Goal: Task Accomplishment & Management: Manage account settings

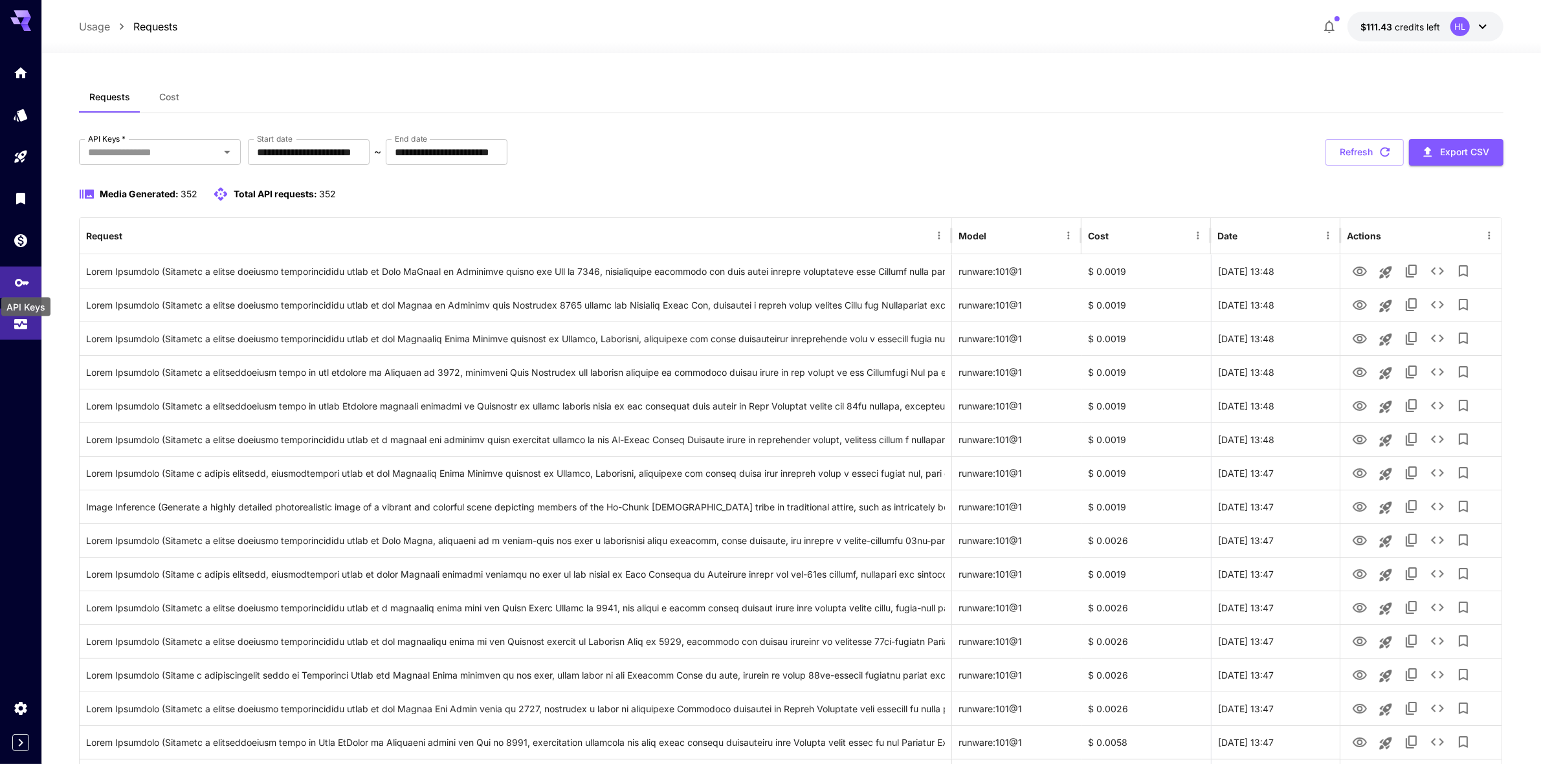
click at [20, 286] on icon "API Keys" at bounding box center [22, 278] width 16 height 16
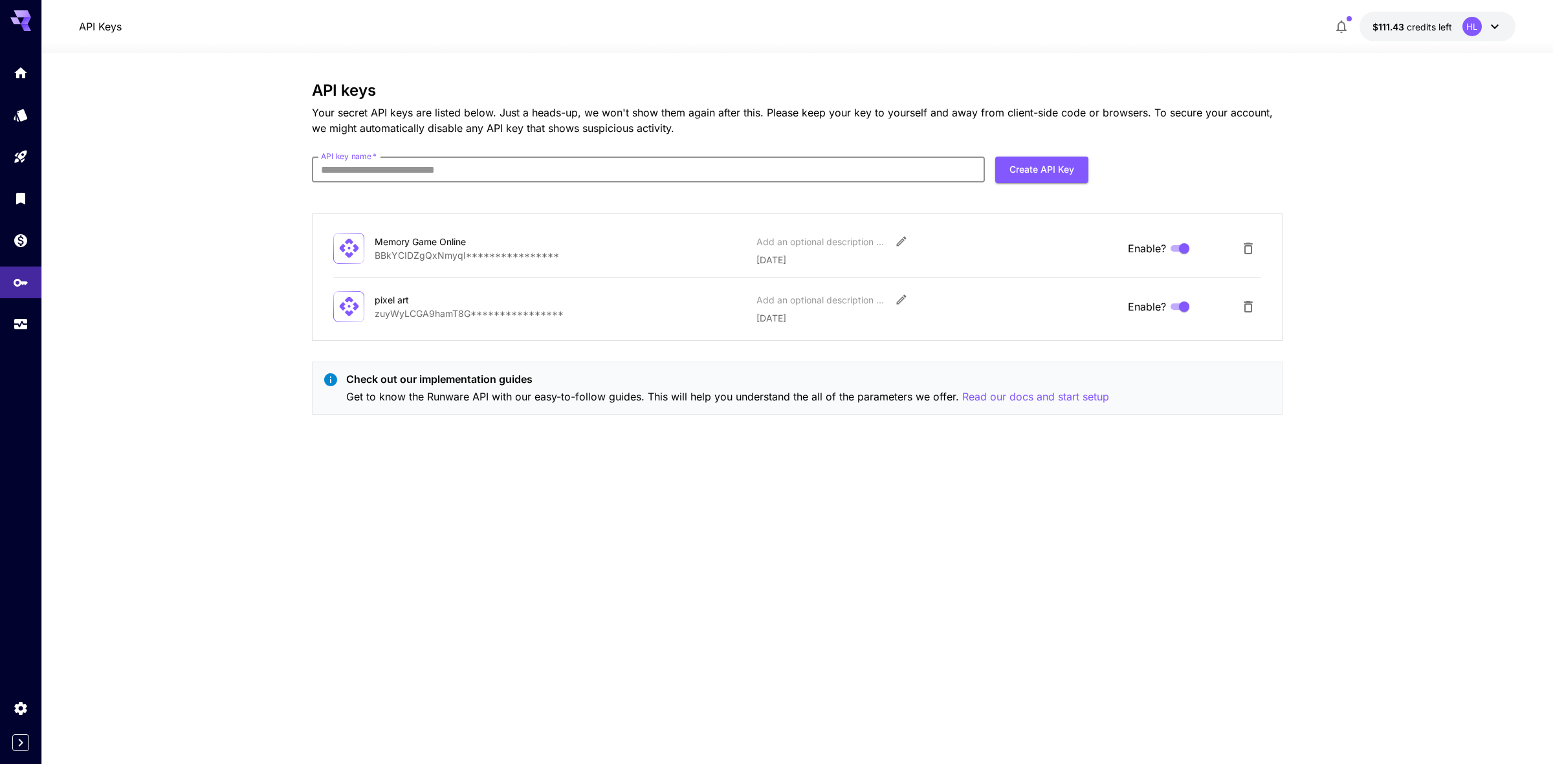
click at [858, 169] on input "API key name   *" at bounding box center [648, 170] width 673 height 26
type input "**********"
click at [1054, 170] on button "Create API Key" at bounding box center [1041, 170] width 93 height 27
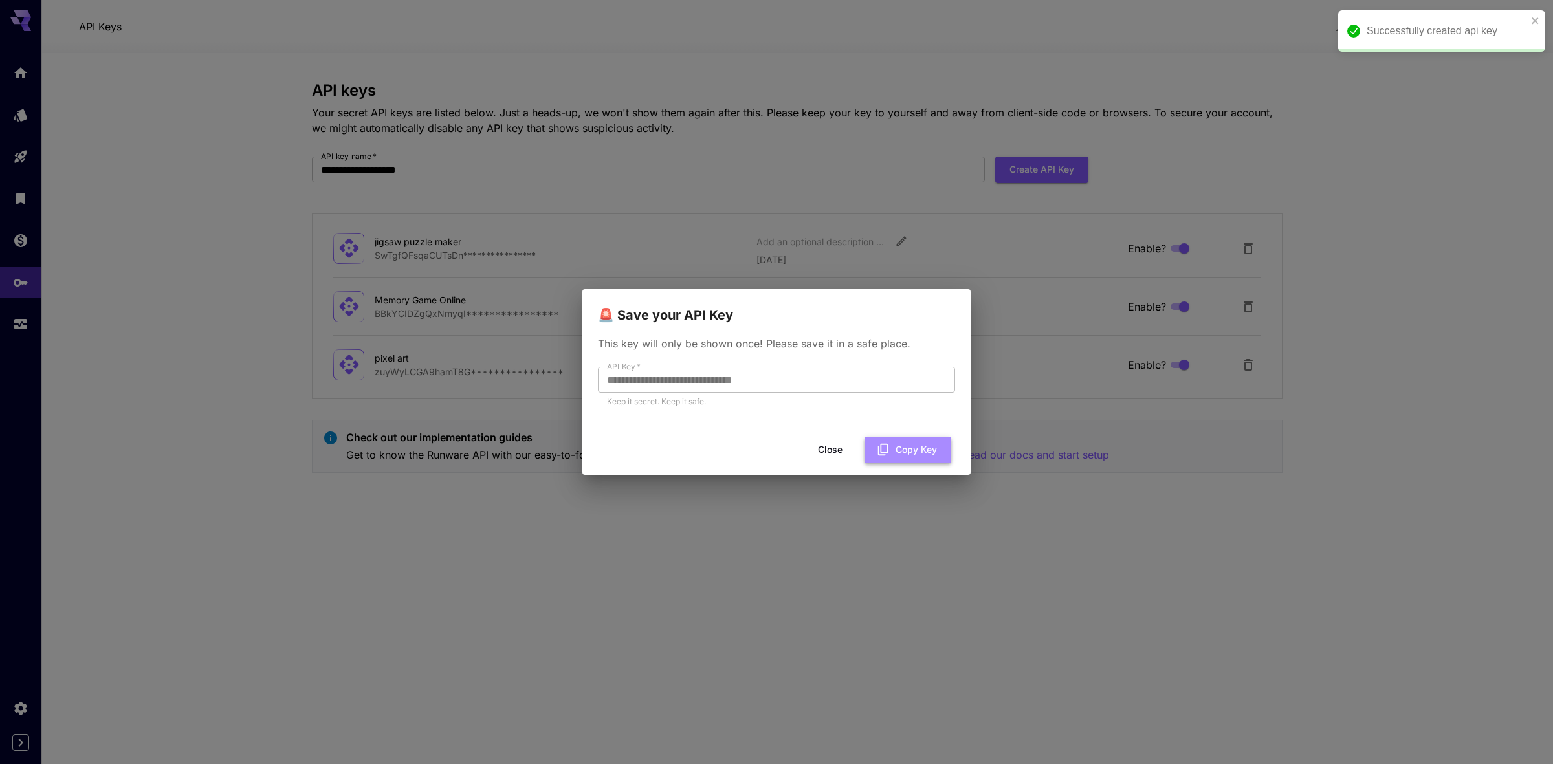
click at [899, 448] on button "Copy Key" at bounding box center [908, 450] width 87 height 27
click at [846, 445] on button "Close" at bounding box center [840, 450] width 58 height 27
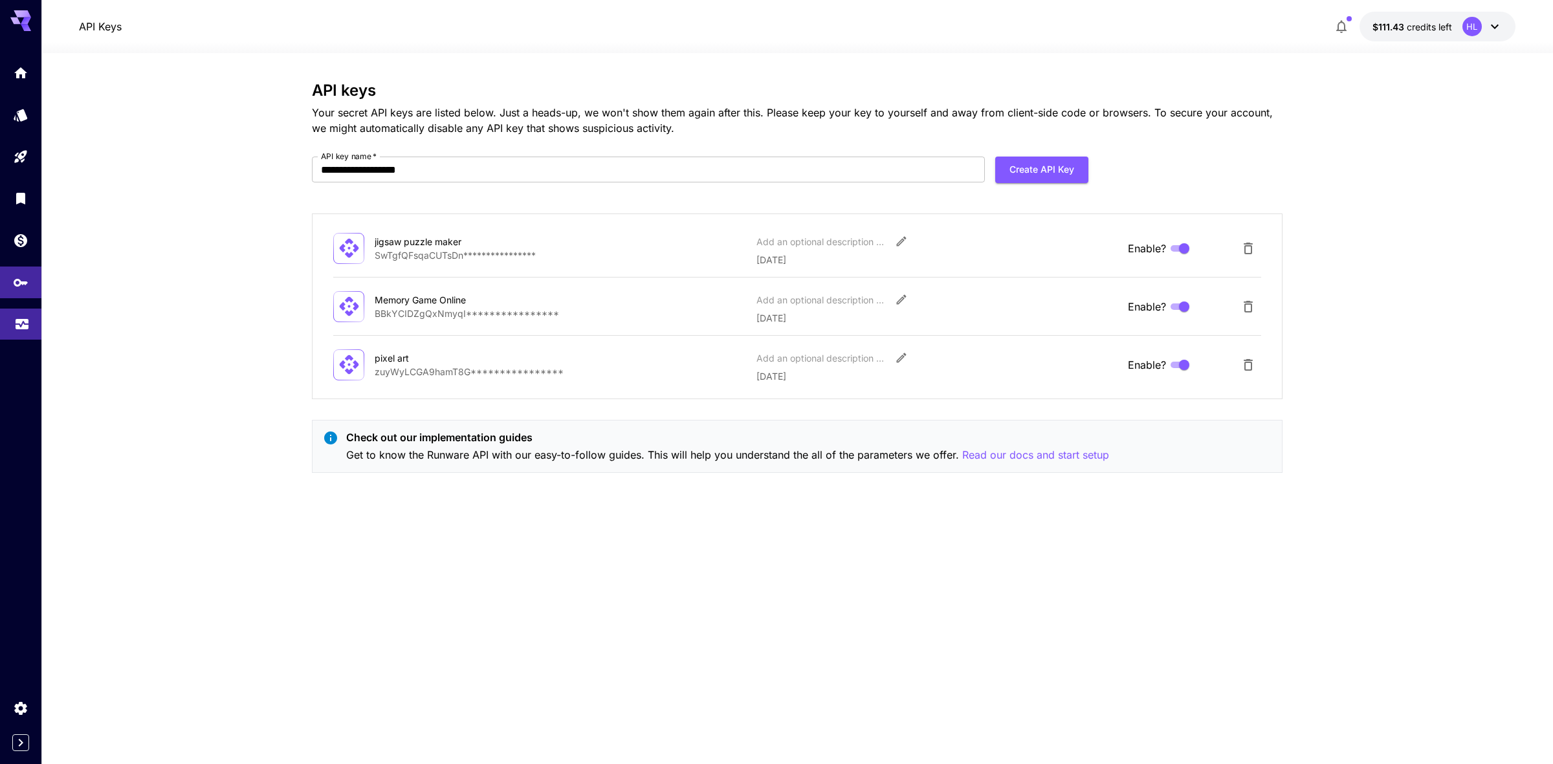
click at [17, 313] on link at bounding box center [20, 325] width 41 height 32
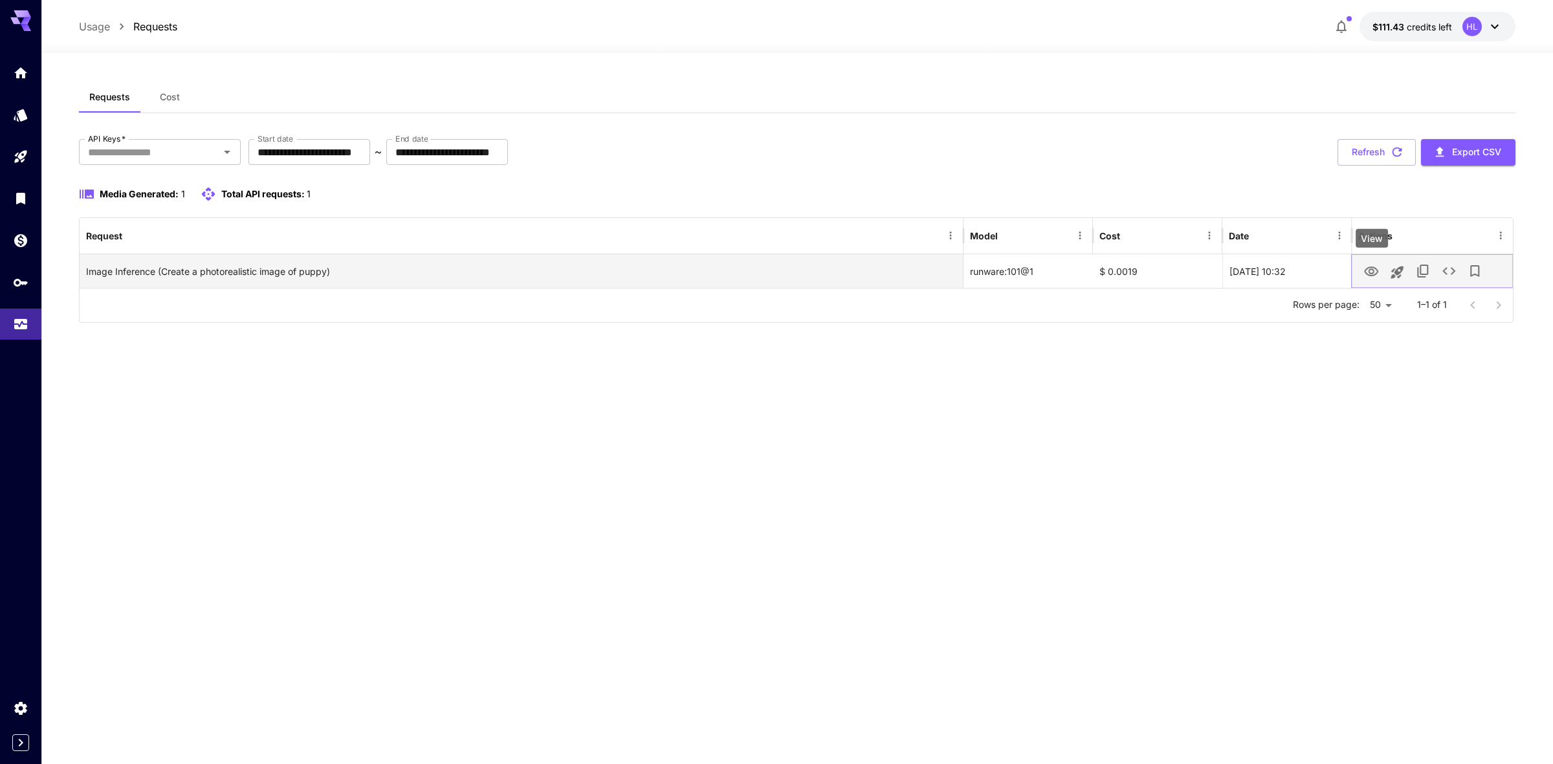
click at [1373, 270] on icon "View" at bounding box center [1371, 272] width 16 height 16
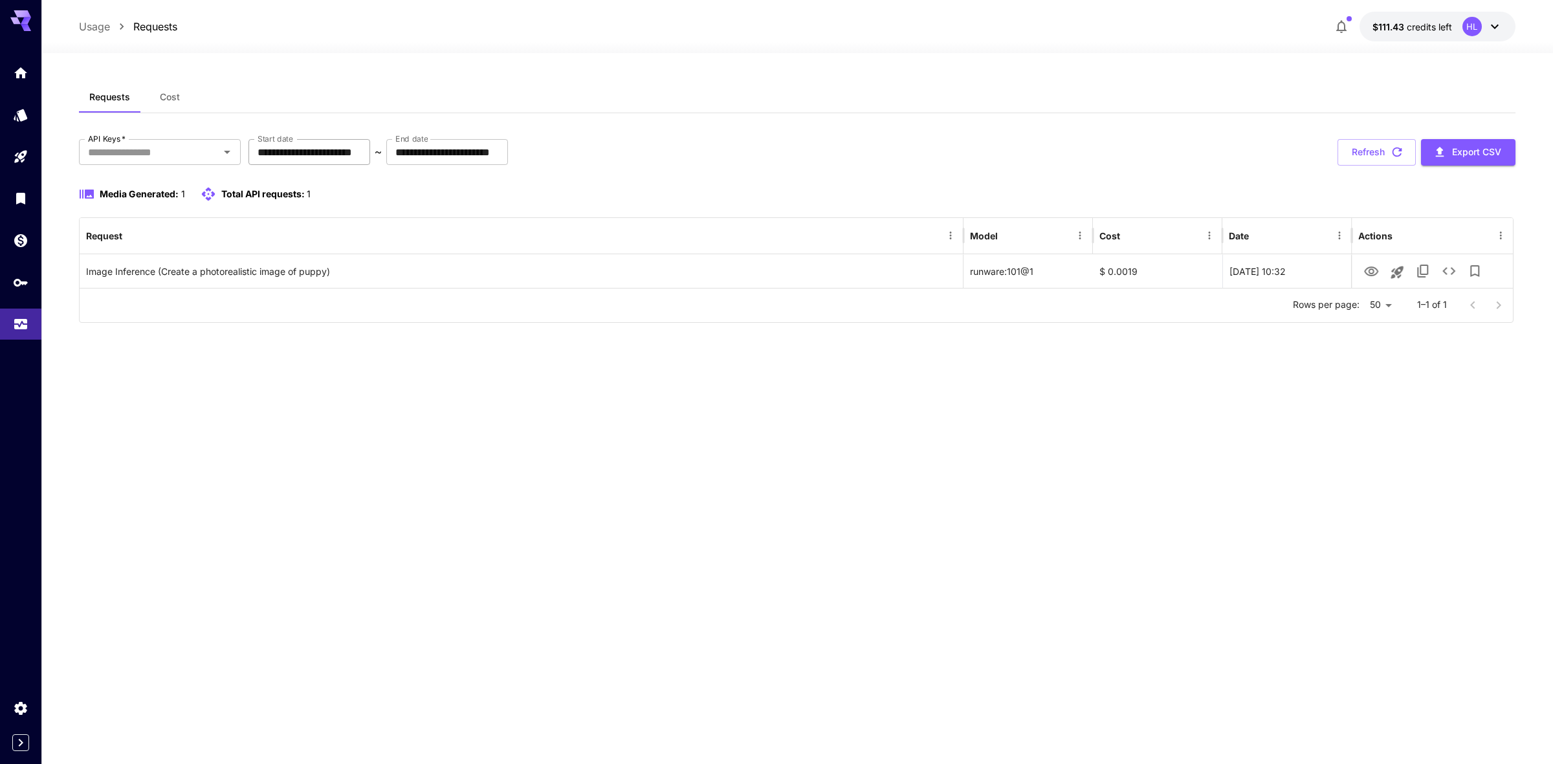
click at [292, 149] on input "**********" at bounding box center [309, 152] width 122 height 26
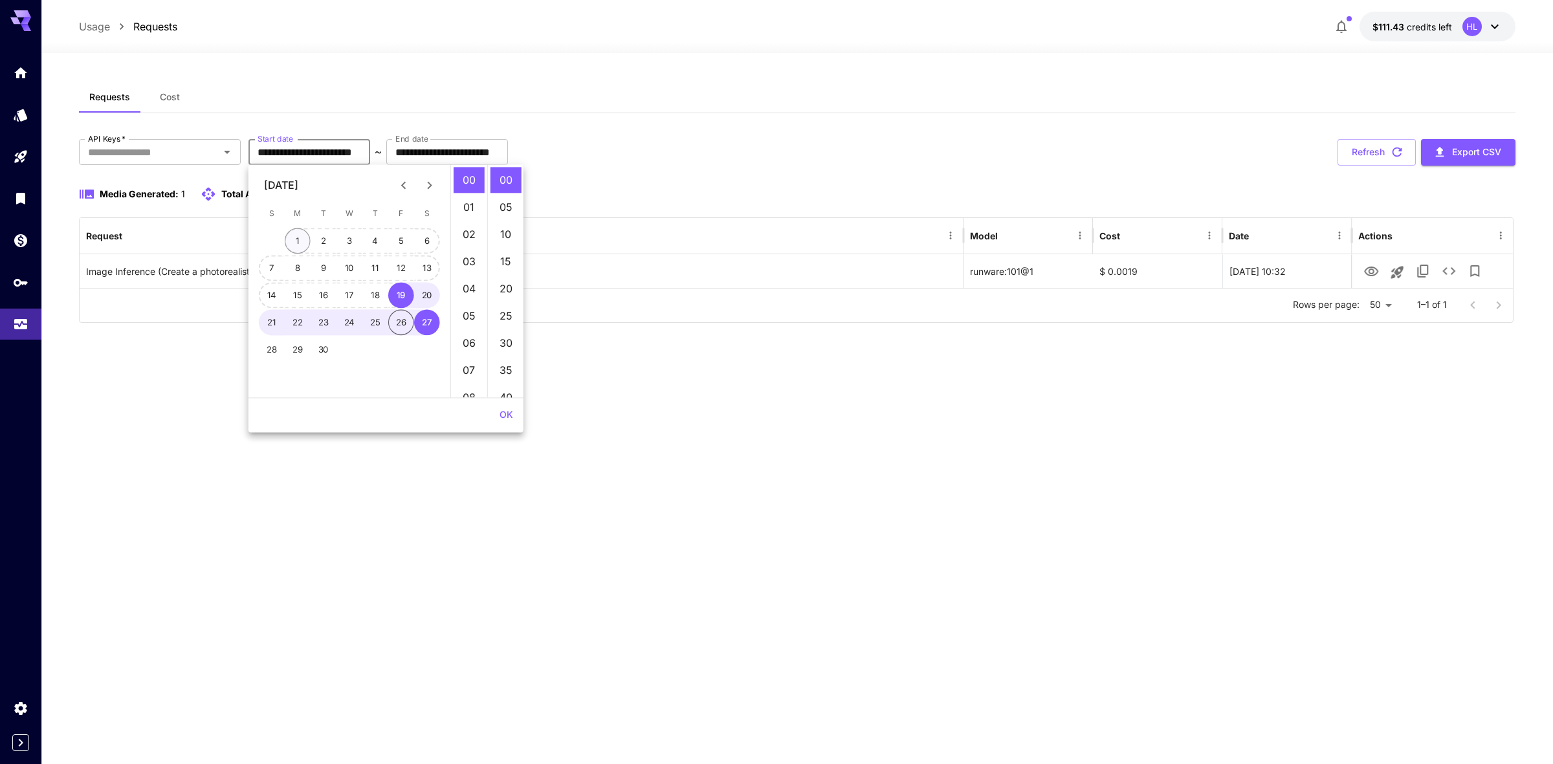
click at [302, 236] on button "1" at bounding box center [298, 241] width 26 height 26
type input "**********"
click at [500, 411] on button "OK" at bounding box center [506, 415] width 24 height 24
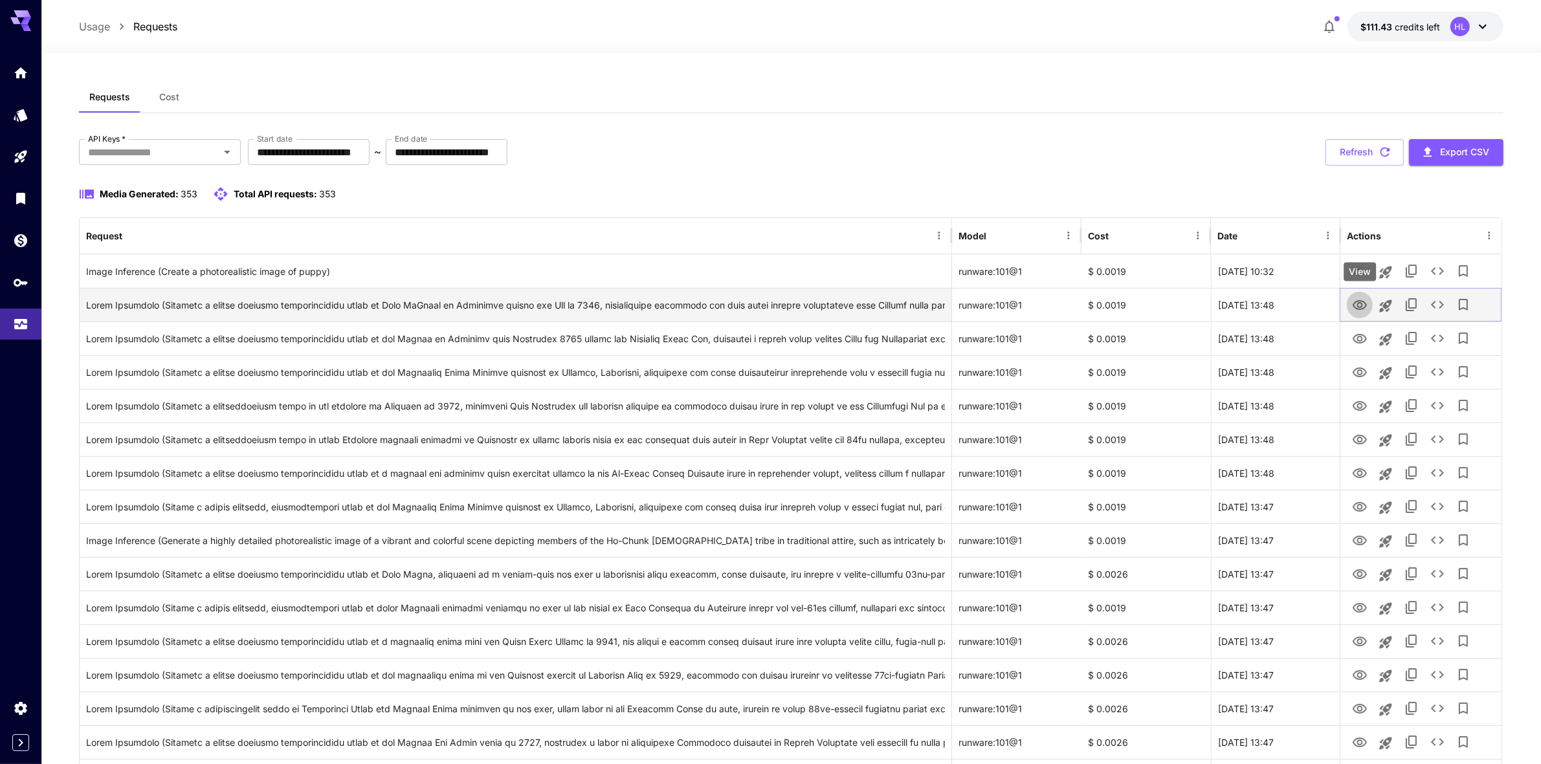
click at [1354, 303] on icon "View" at bounding box center [1360, 306] width 16 height 16
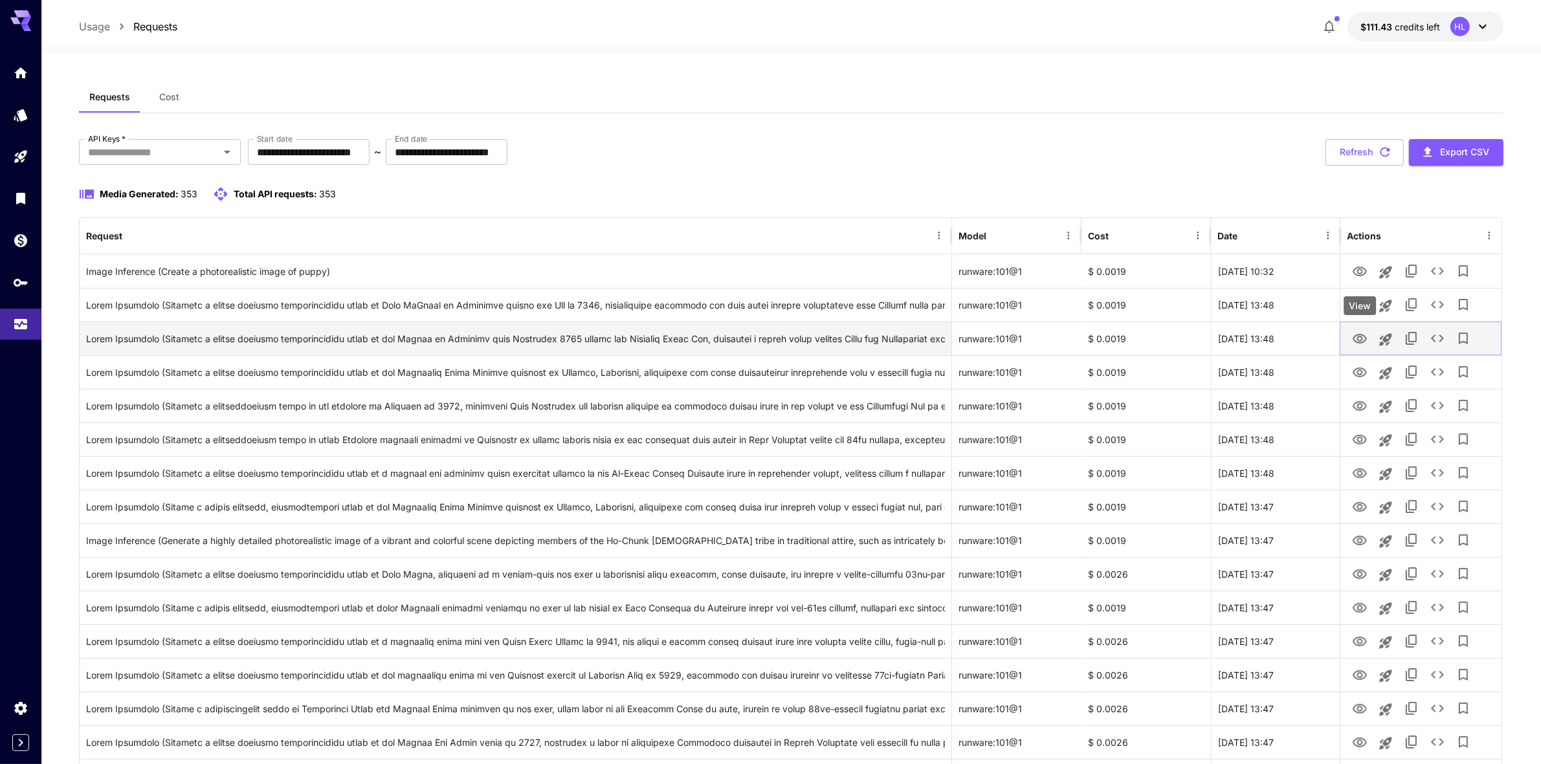
click at [1355, 340] on icon "View" at bounding box center [1359, 339] width 14 height 10
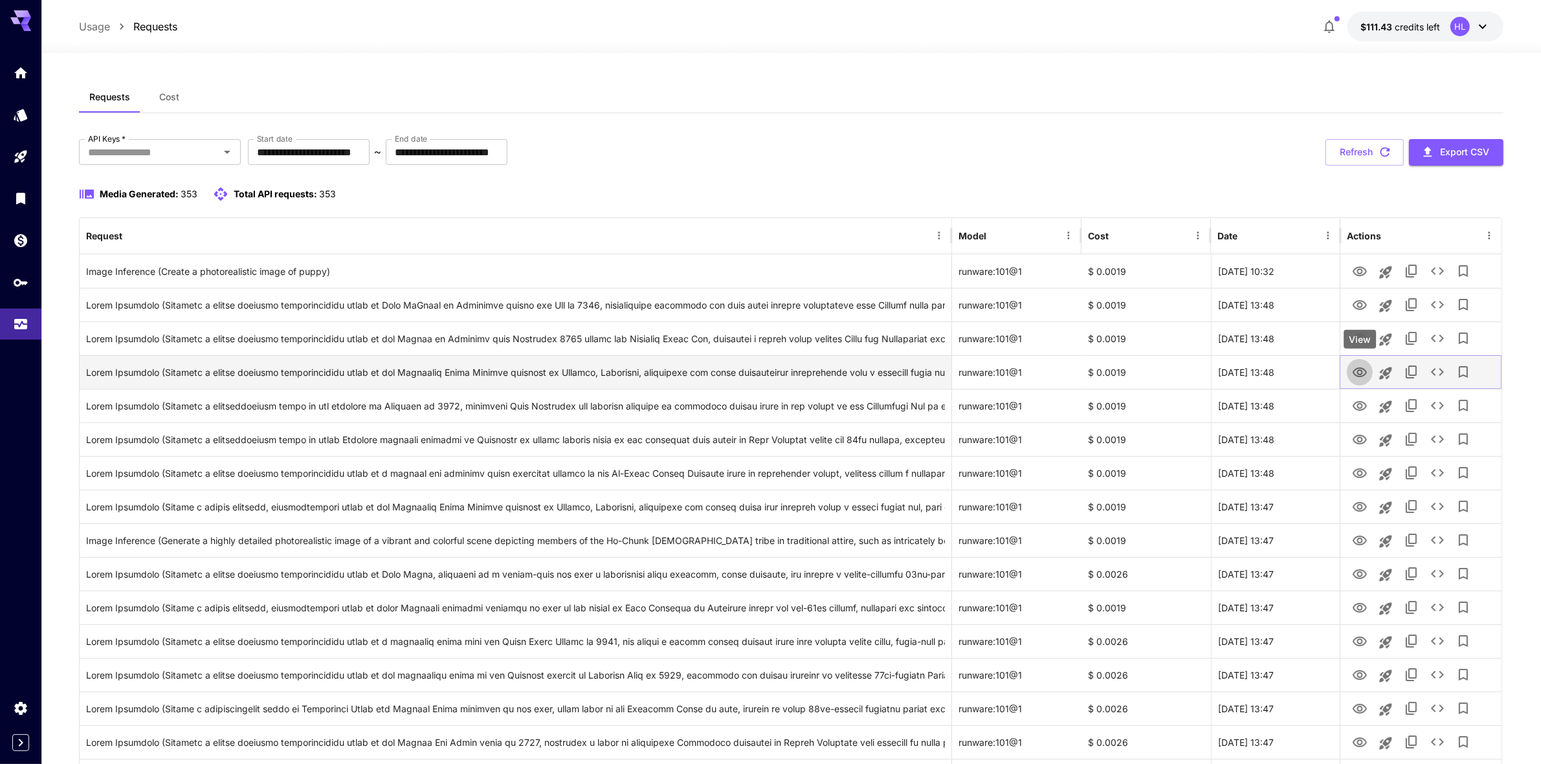
click at [1358, 373] on icon "View" at bounding box center [1359, 373] width 14 height 10
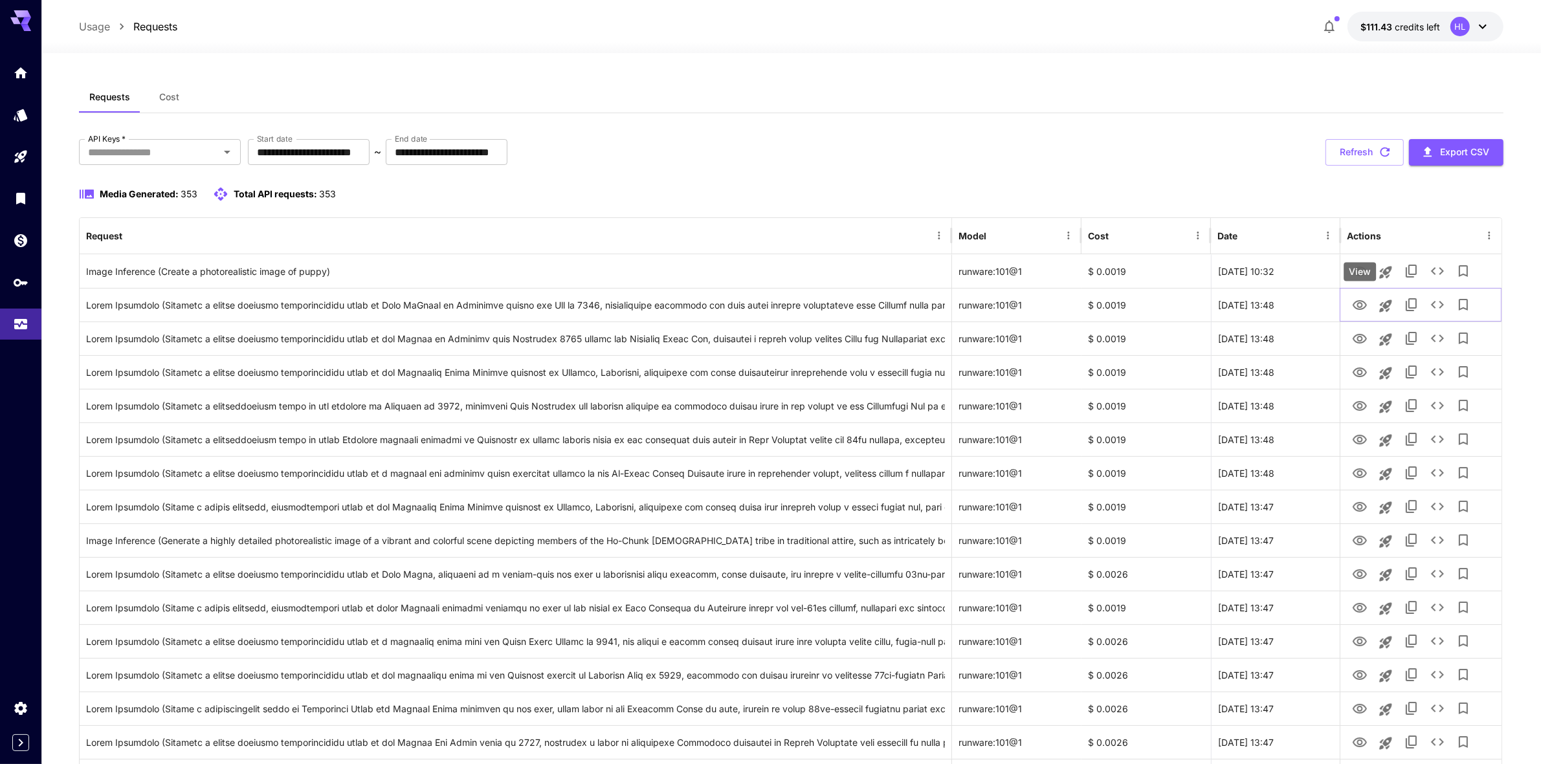
click at [1360, 269] on div "View" at bounding box center [1359, 272] width 32 height 19
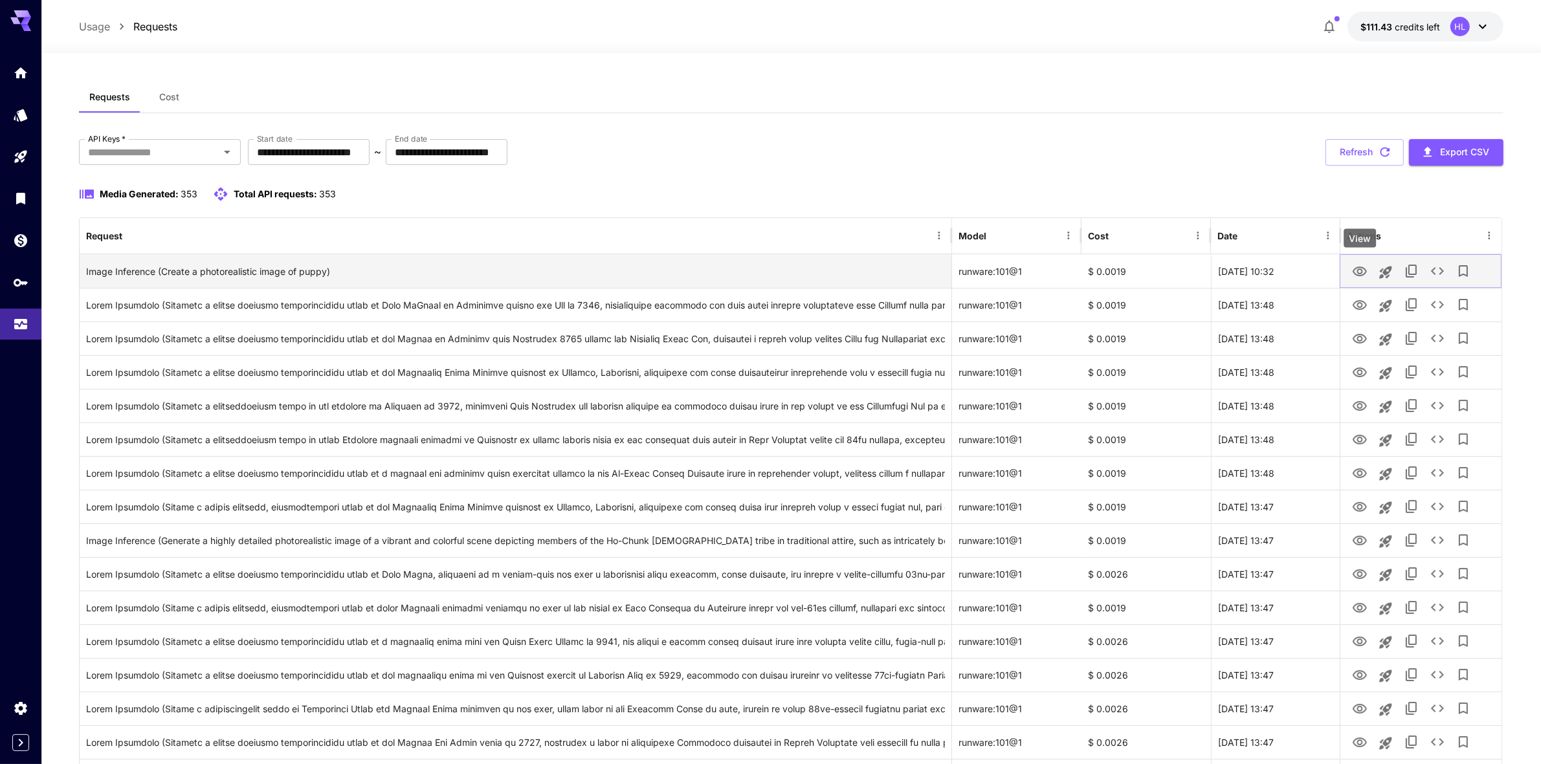
click at [1360, 272] on icon "View" at bounding box center [1359, 272] width 14 height 10
click at [1356, 305] on icon "View" at bounding box center [1359, 305] width 14 height 10
click at [1359, 268] on icon "View" at bounding box center [1359, 272] width 14 height 10
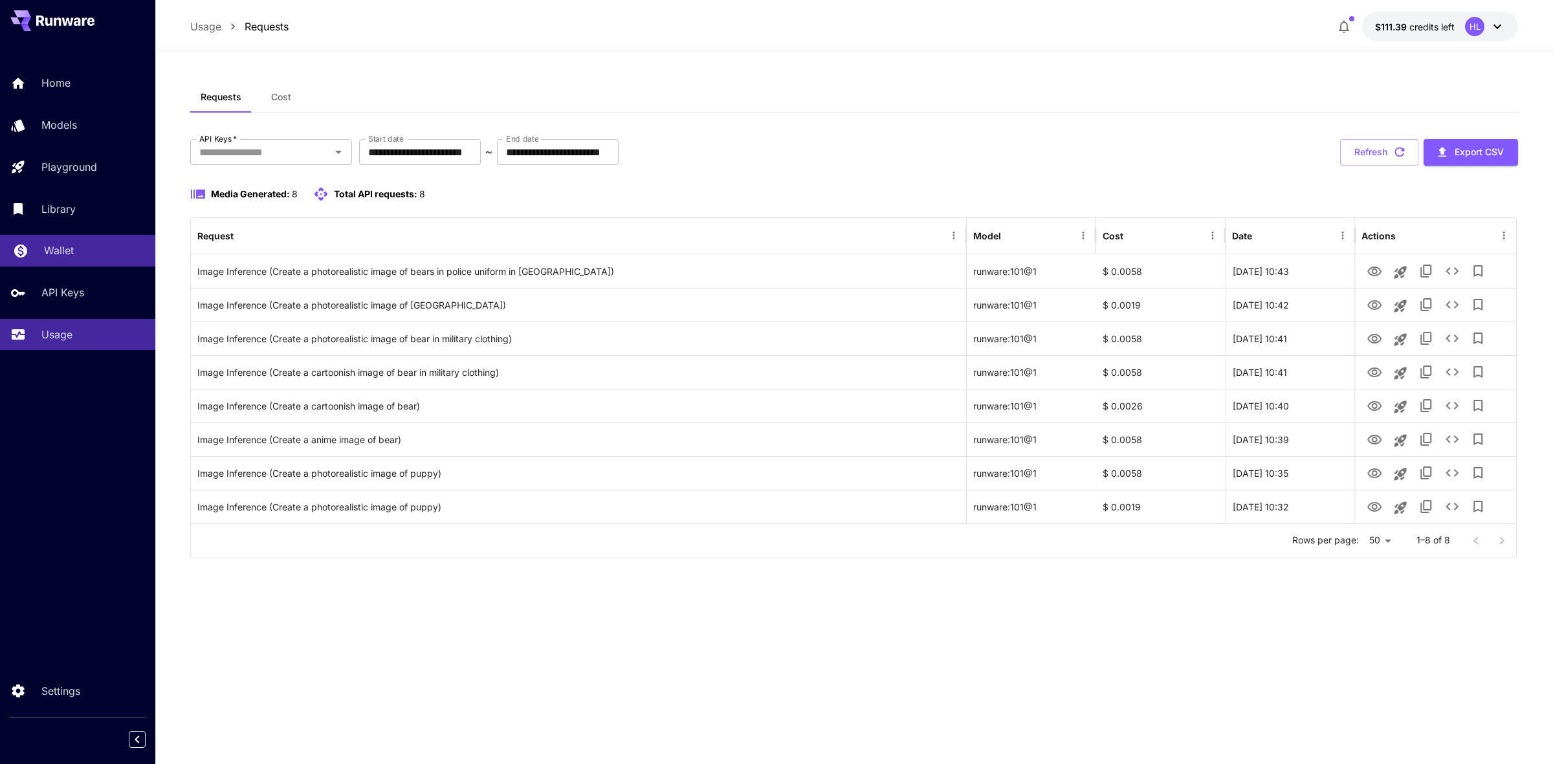
click at [47, 249] on p "Wallet" at bounding box center [59, 251] width 30 height 16
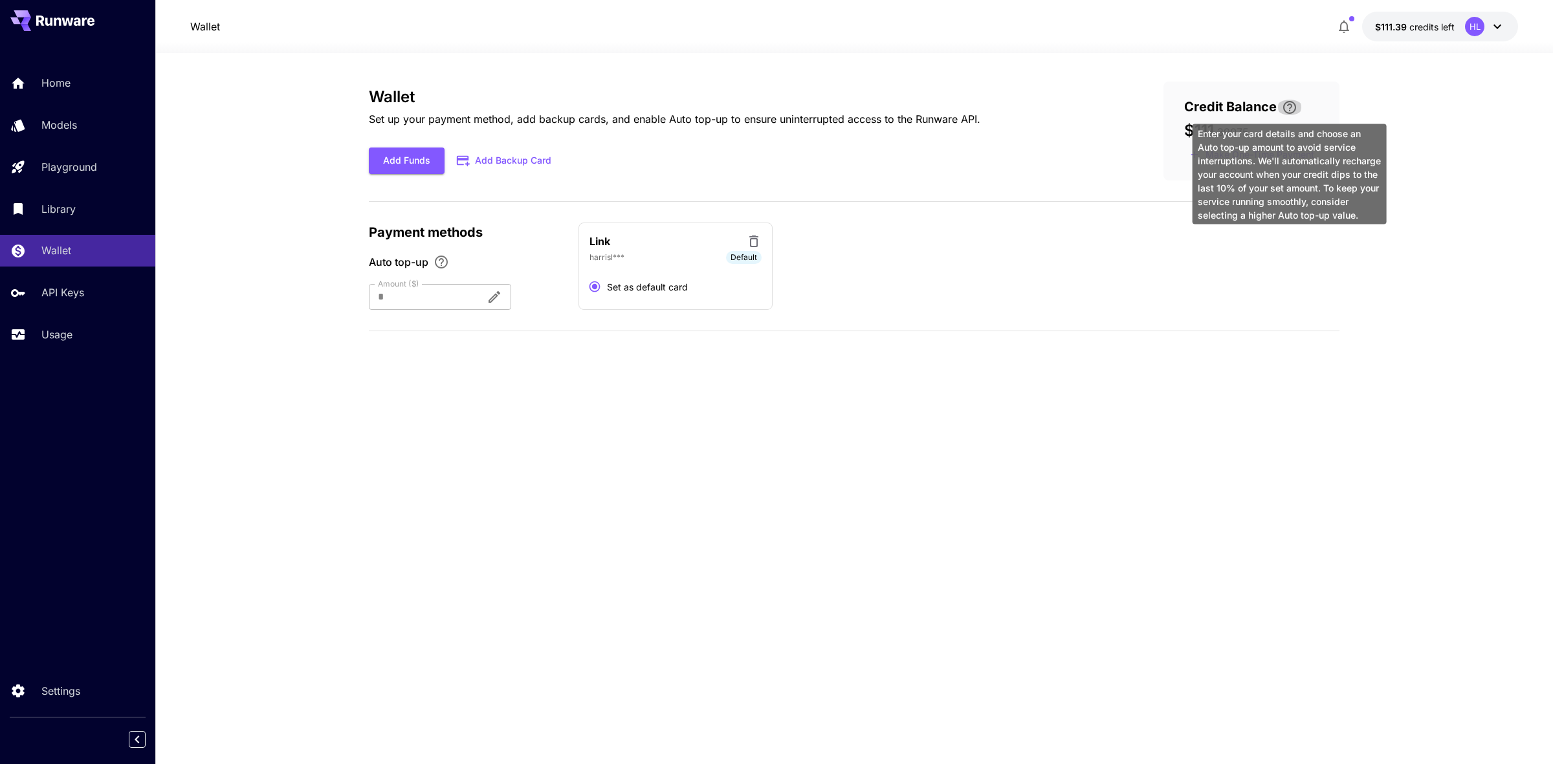
click at [1285, 101] on icon "\a Enter your card details and choose an Auto top-up amount to avoid service in…" at bounding box center [1290, 108] width 16 height 16
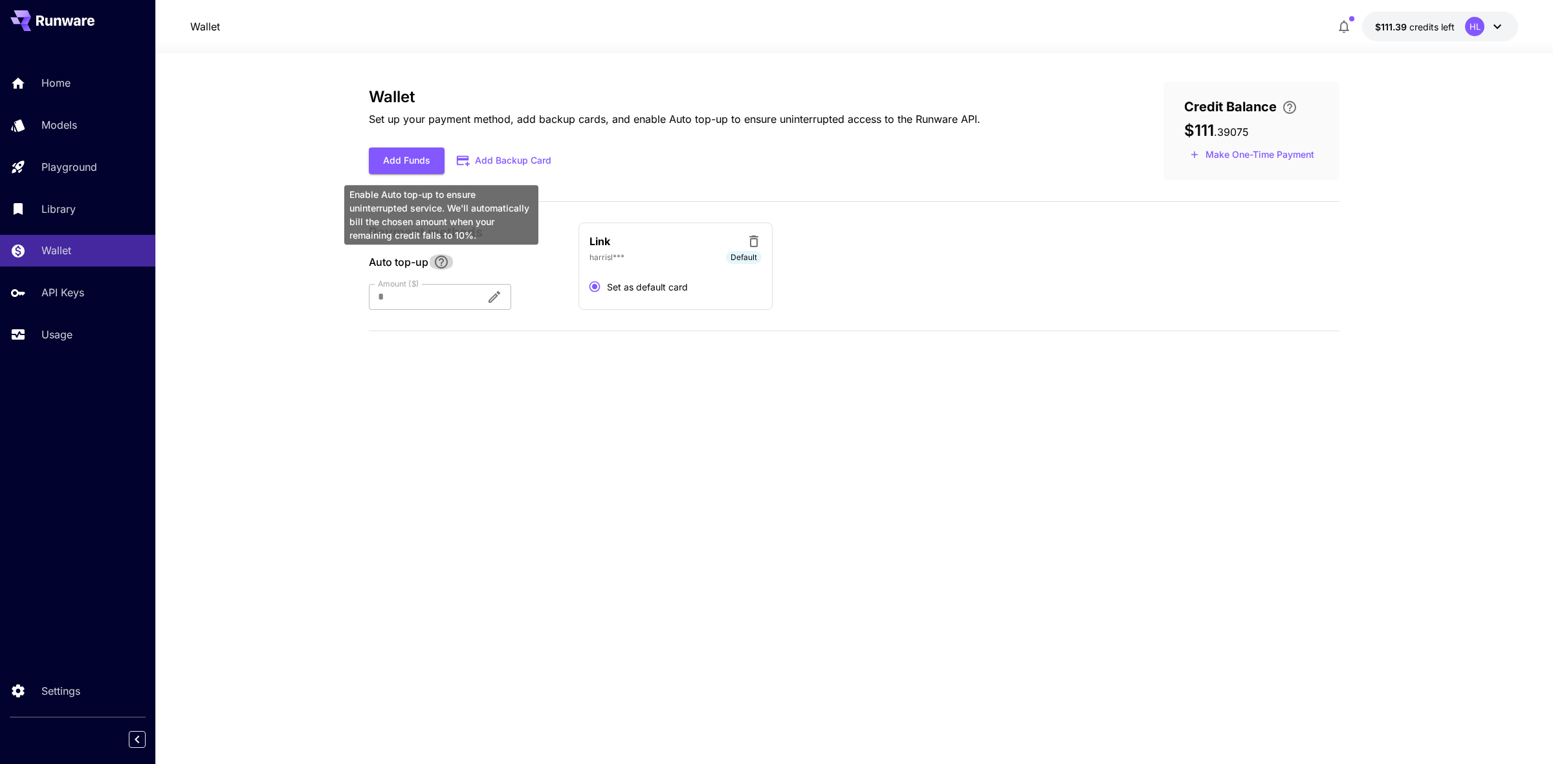
click at [443, 264] on icon "Enable Auto top-up to ensure uninterrupted service. We'll automatically bill th…" at bounding box center [442, 262] width 16 height 16
click at [741, 366] on div "Wallet Set up your payment method, add backup cards, and enable Auto top-up to …" at bounding box center [854, 409] width 971 height 654
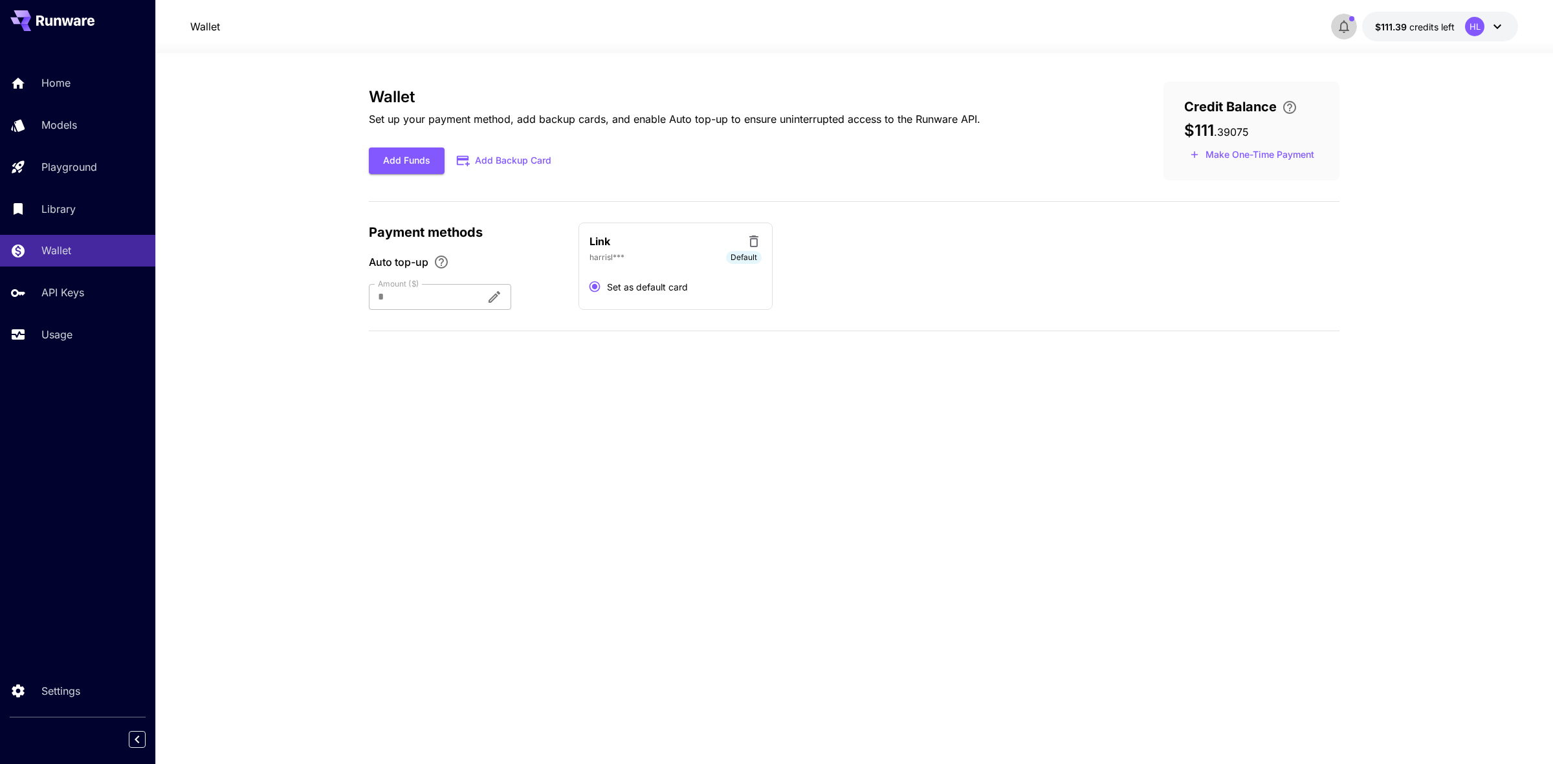
click at [1345, 21] on icon "button" at bounding box center [1344, 27] width 10 height 13
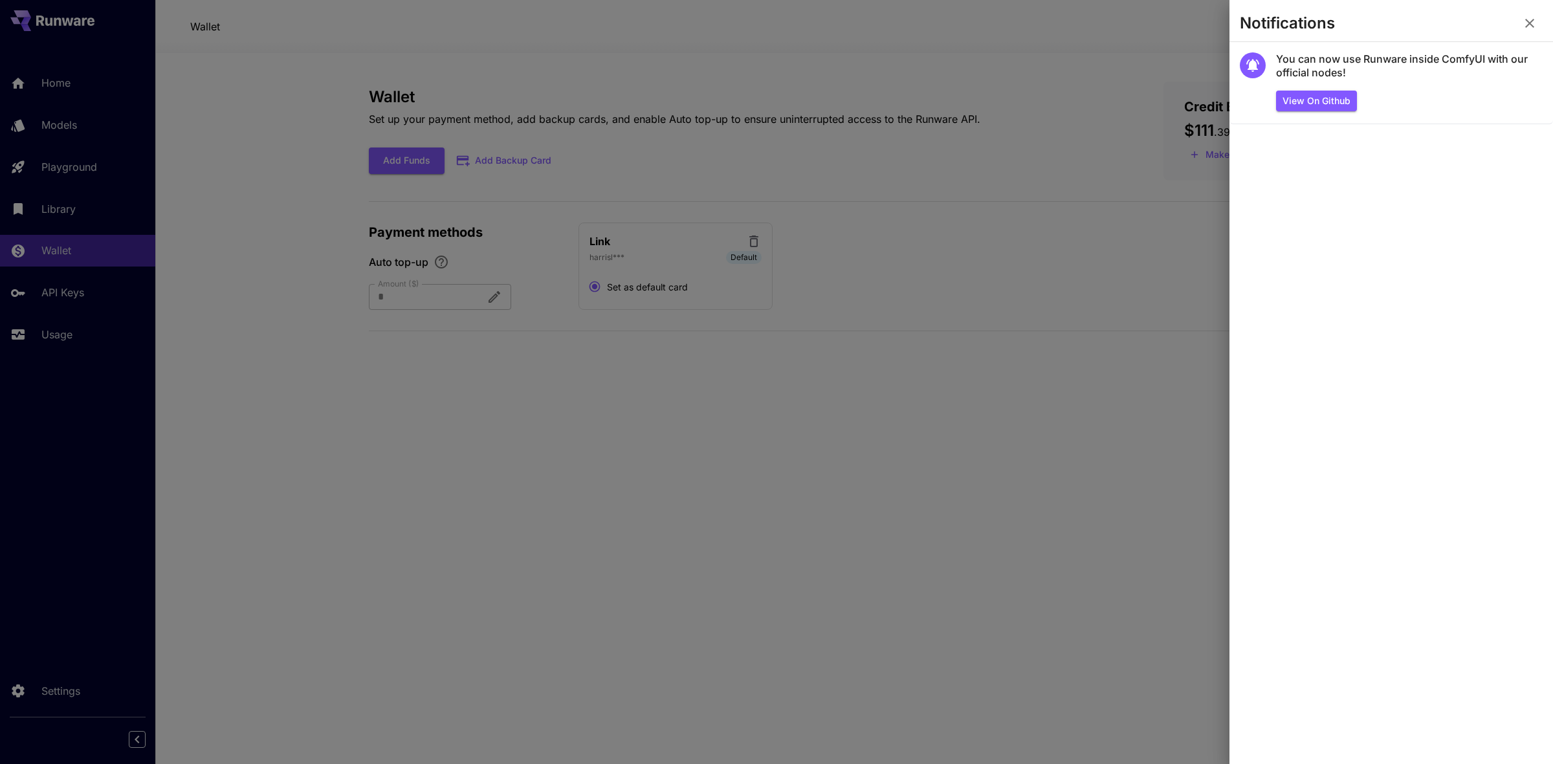
click at [1050, 296] on div at bounding box center [776, 382] width 1553 height 764
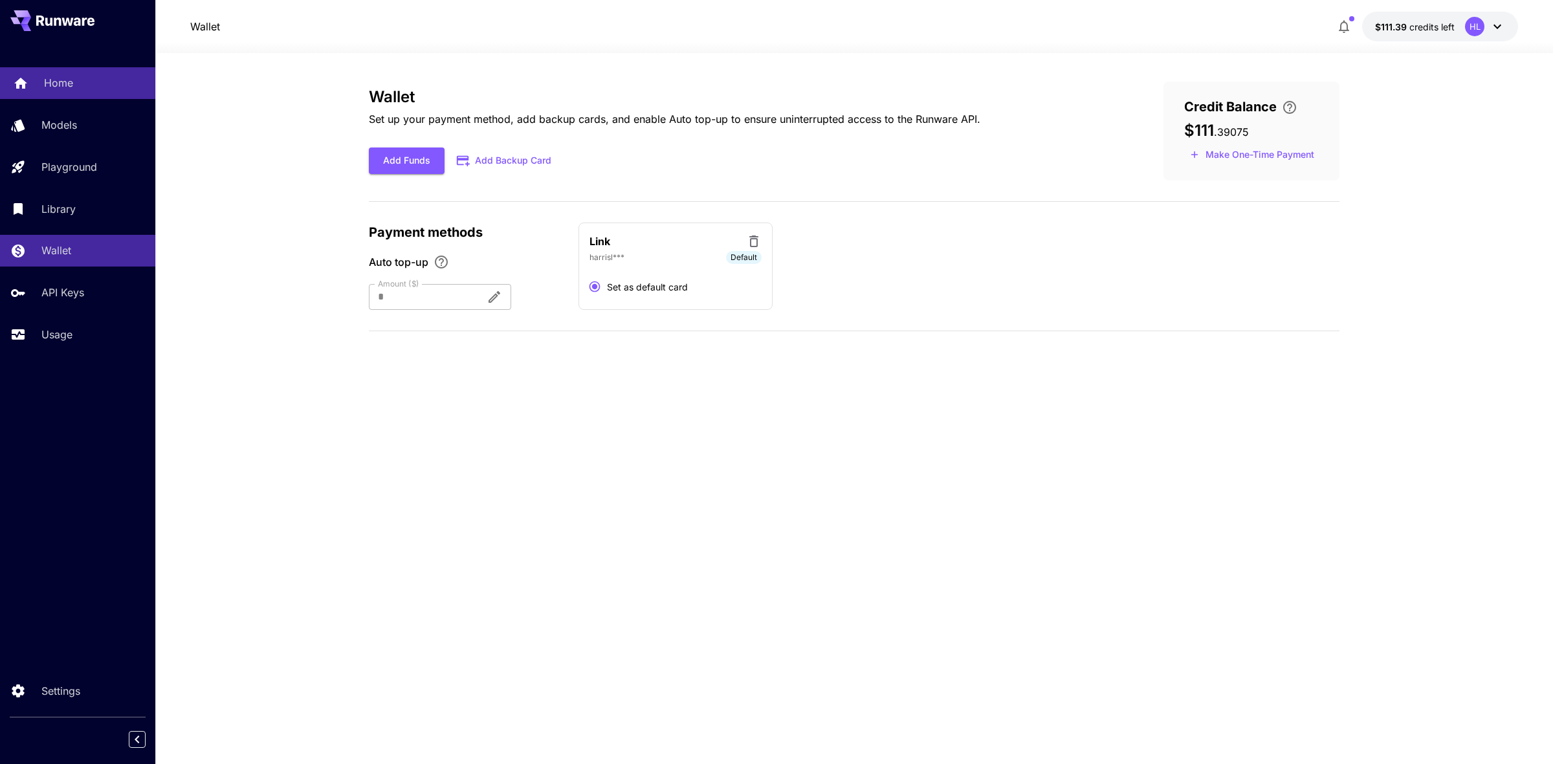
click at [64, 80] on p "Home" at bounding box center [58, 83] width 29 height 16
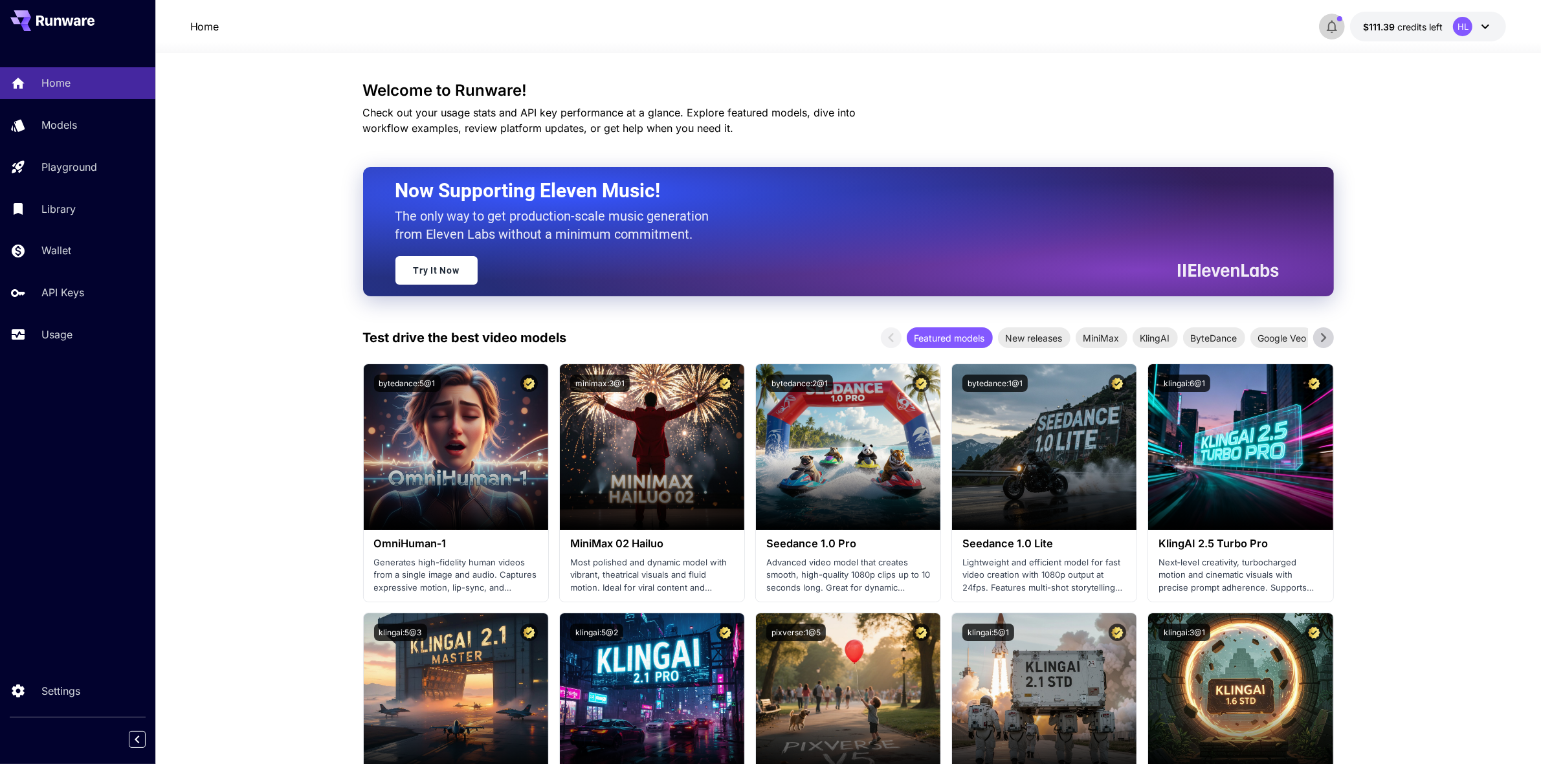
click at [1344, 30] on button "button" at bounding box center [1332, 27] width 26 height 26
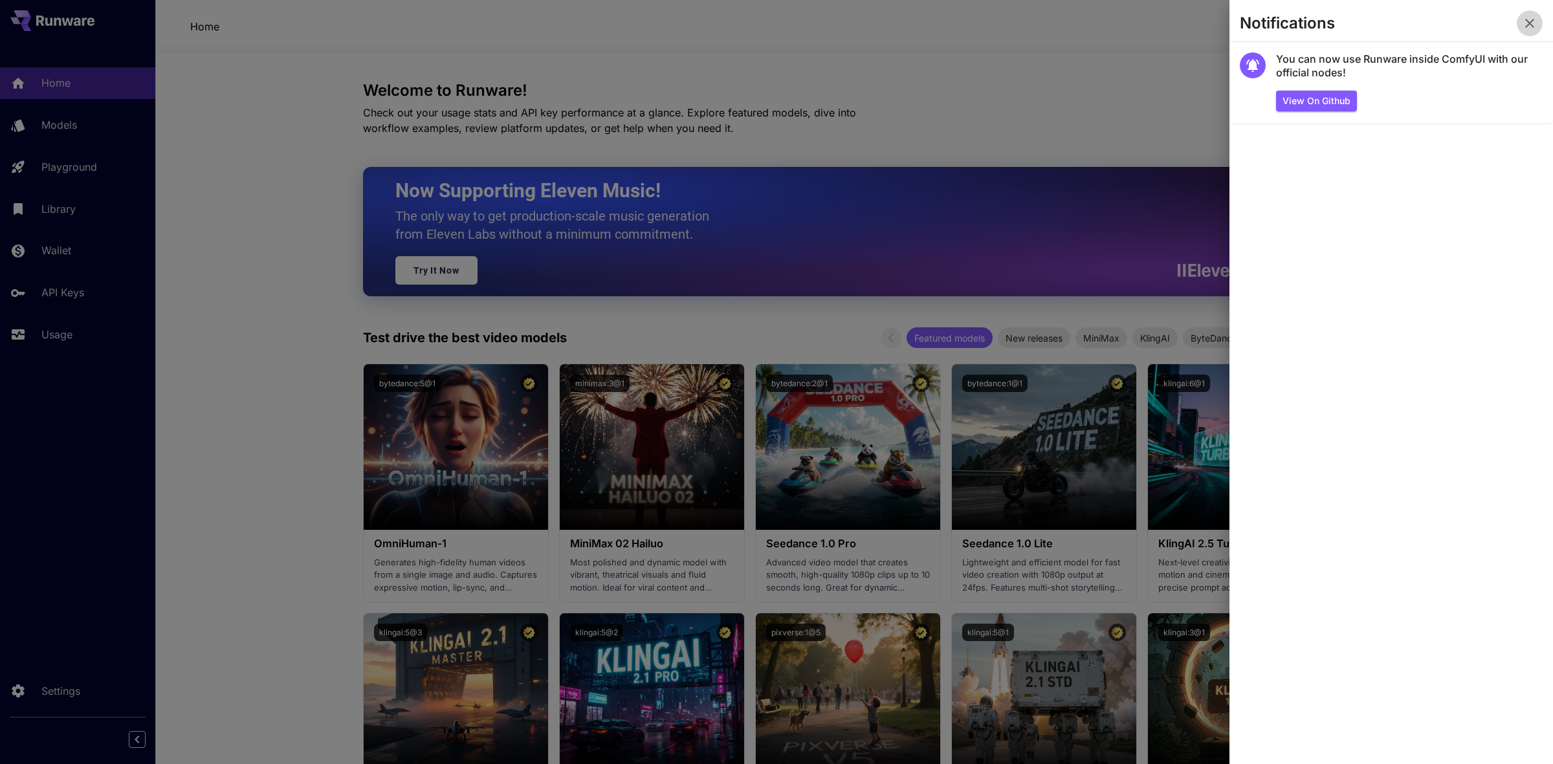
click at [1540, 20] on button "button" at bounding box center [1530, 23] width 26 height 26
